Goal: Find contact information: Find contact information

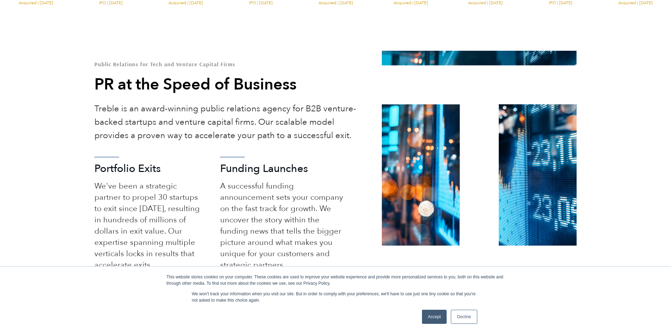
scroll to position [423, 0]
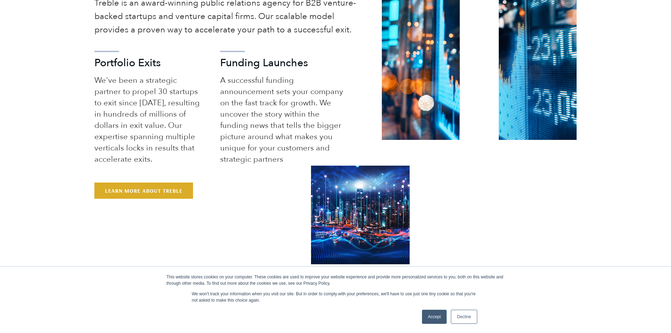
drag, startPoint x: 469, startPoint y: 319, endPoint x: 459, endPoint y: 311, distance: 12.6
click at [469, 319] on link "Decline" at bounding box center [464, 317] width 26 height 14
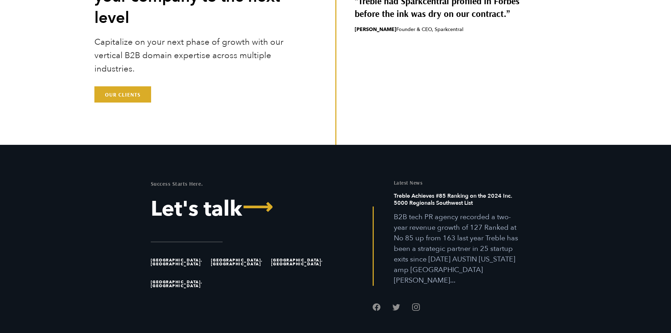
scroll to position [2218, 0]
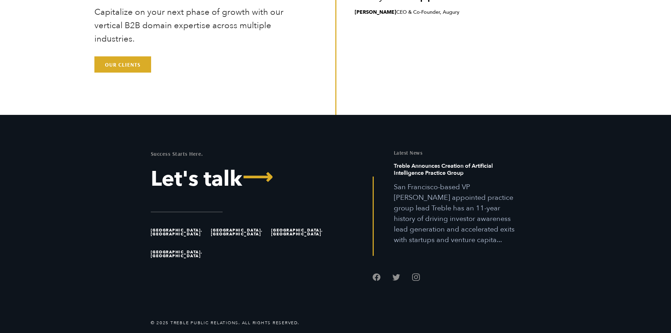
click at [165, 228] on li "[GEOGRAPHIC_DATA], [GEOGRAPHIC_DATA]" at bounding box center [179, 232] width 57 height 22
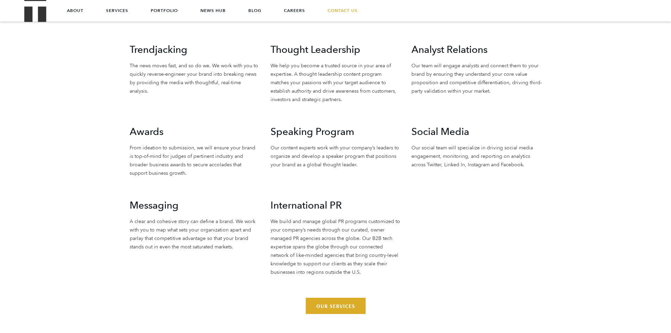
scroll to position [1724, 0]
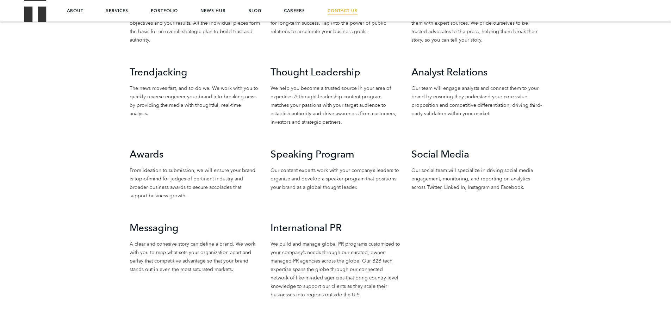
click at [343, 16] on link "Contact Us" at bounding box center [343, 10] width 30 height 21
